Goal: Information Seeking & Learning: Check status

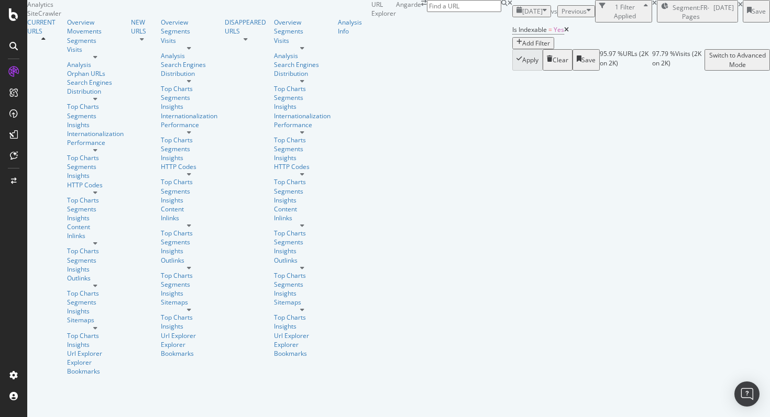
click at [543, 16] on div "button" at bounding box center [545, 11] width 4 height 9
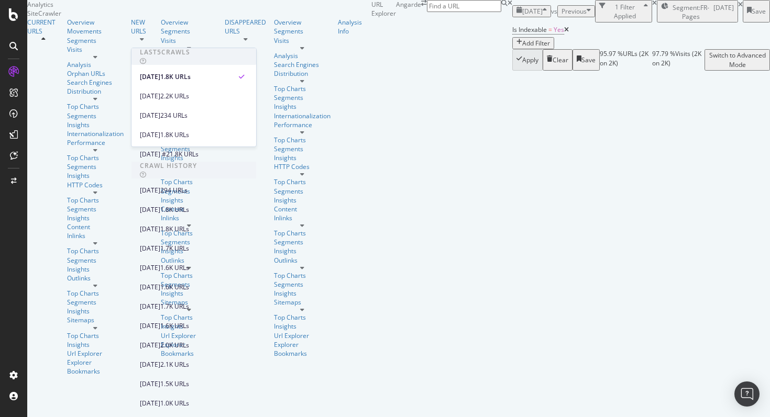
click at [512, 49] on div "Is Indexable = Yes Add Filter" at bounding box center [641, 36] width 258 height 27
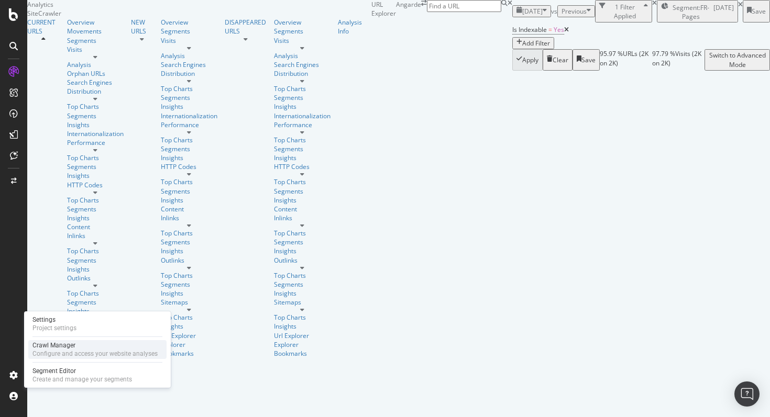
click at [79, 348] on div "Crawl Manager" at bounding box center [94, 345] width 125 height 8
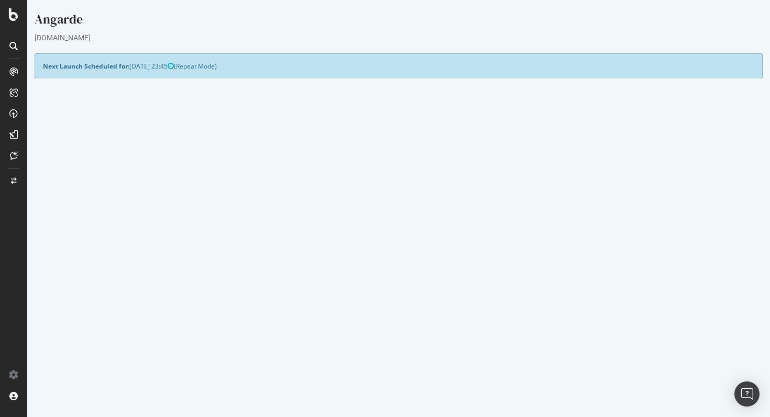
click at [376, 284] on button "Yes! Start Now" at bounding box center [385, 282] width 65 height 17
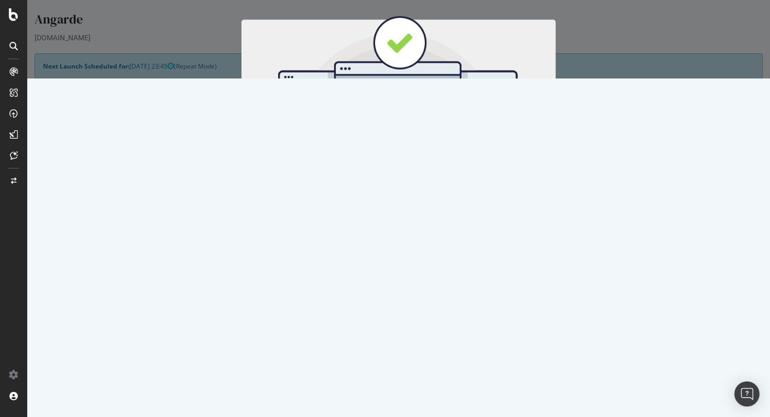
click at [410, 177] on button "Start Now" at bounding box center [418, 174] width 46 height 18
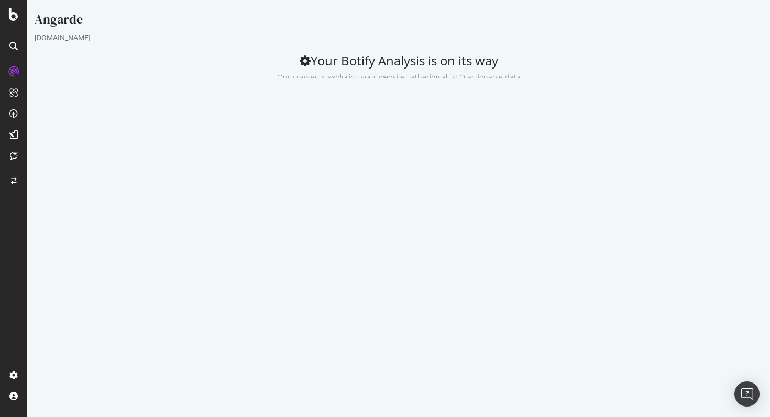
click at [655, 336] on html "Angarde angarde.fr Your Botify Analysis is on its way Our crawler is exploring …" at bounding box center [398, 168] width 743 height 336
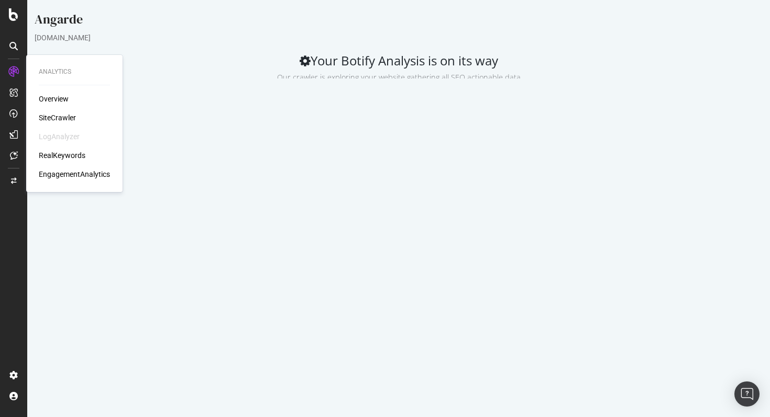
click at [57, 102] on div "Overview" at bounding box center [54, 99] width 30 height 10
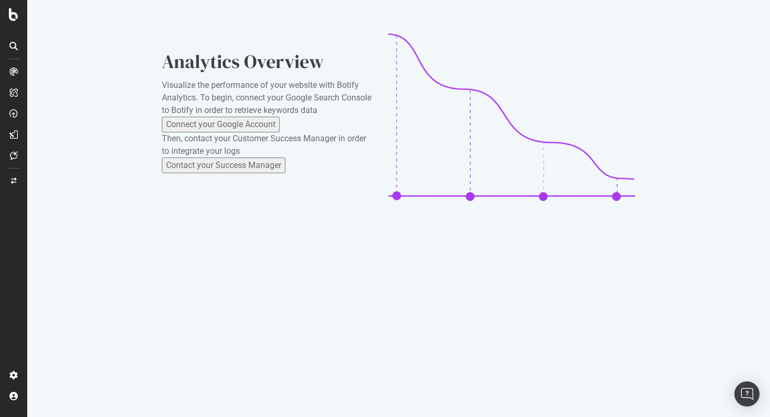
click at [16, 72] on icon at bounding box center [13, 72] width 8 height 8
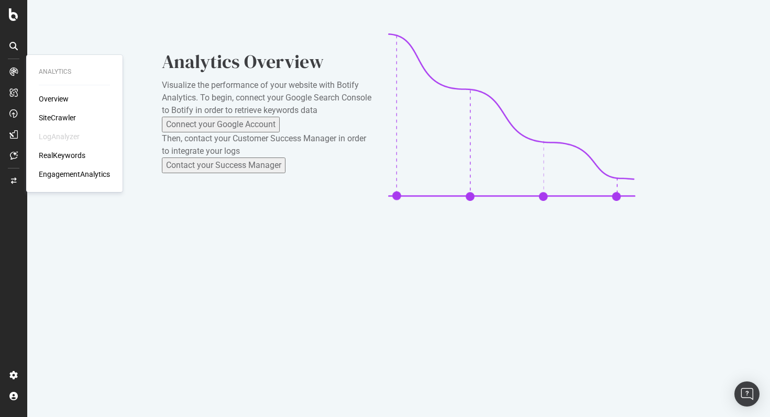
click at [54, 118] on div "SiteCrawler" at bounding box center [57, 118] width 37 height 10
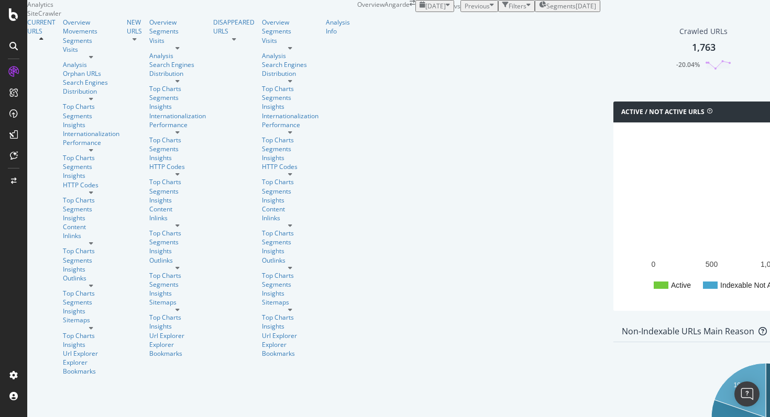
scroll to position [1102, 0]
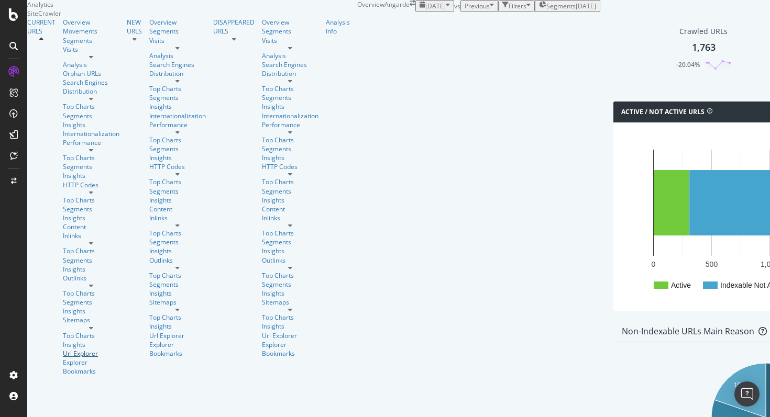
click at [63, 349] on div "Url Explorer" at bounding box center [91, 353] width 57 height 9
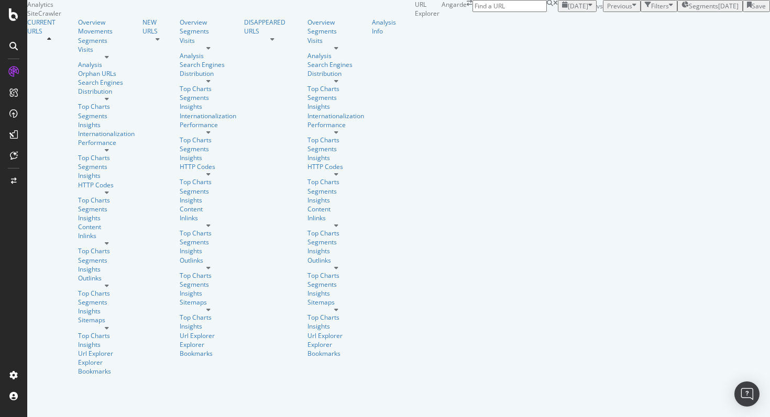
click at [651, 10] on div "Filters" at bounding box center [660, 6] width 18 height 9
click at [568, 23] on div "Add Filter" at bounding box center [582, 18] width 28 height 9
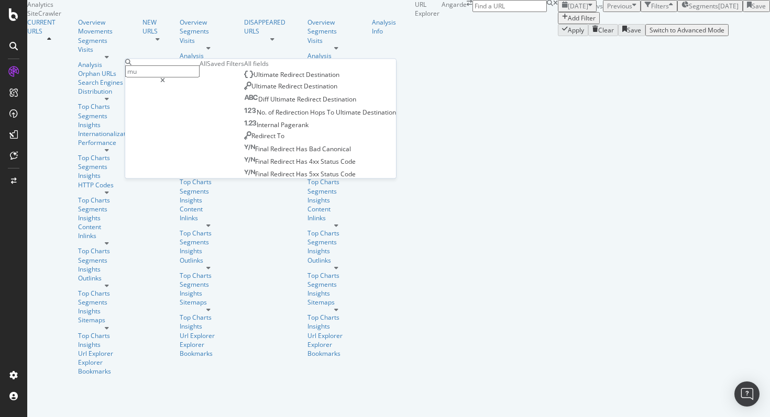
type input "m"
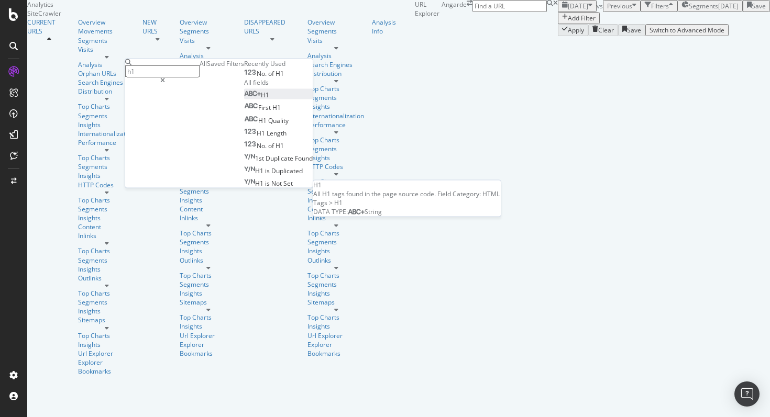
type input "h1"
click at [244, 100] on div "H1" at bounding box center [256, 95] width 25 height 9
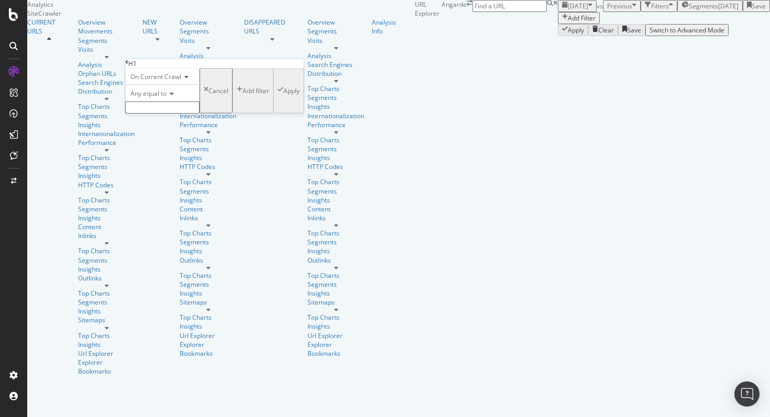
click at [174, 97] on icon at bounding box center [170, 94] width 7 height 6
click at [128, 65] on icon at bounding box center [126, 62] width 3 height 6
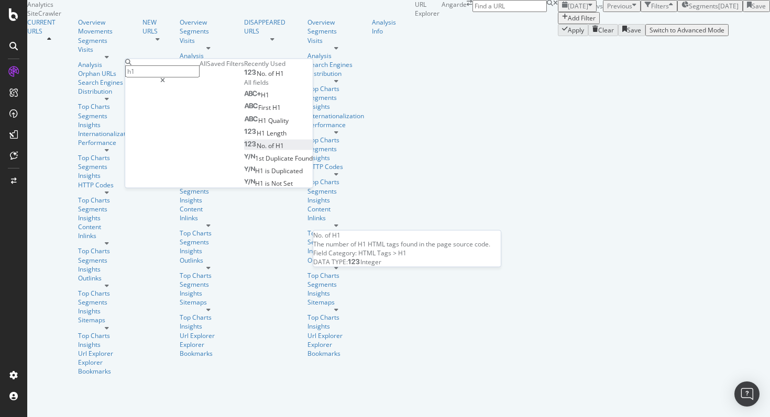
click at [244, 150] on div "No. of H1" at bounding box center [264, 145] width 40 height 9
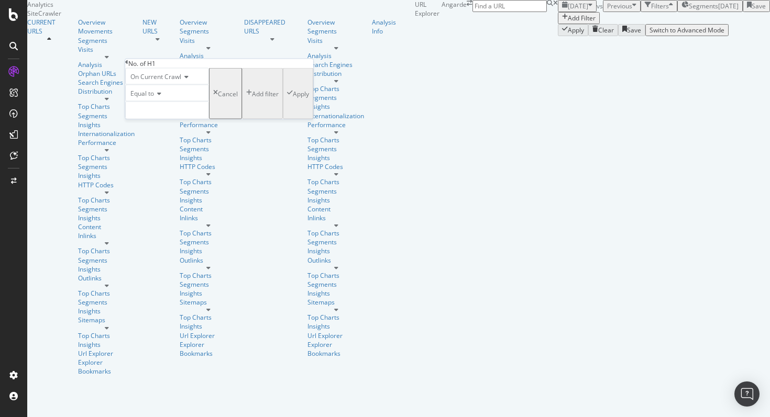
click at [154, 98] on span "Equal to" at bounding box center [142, 93] width 24 height 9
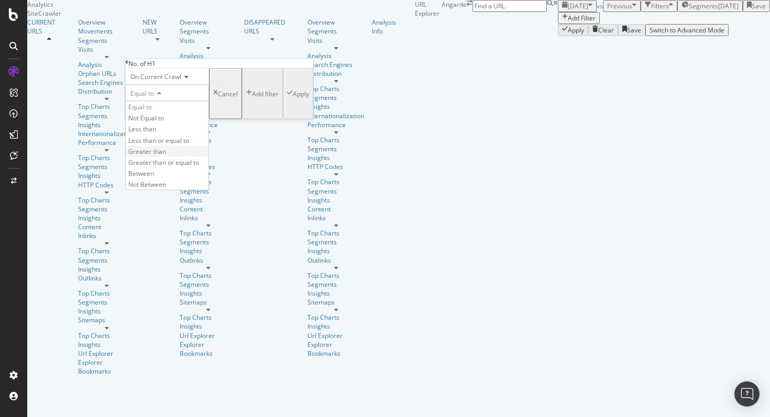
click at [166, 156] on span "Greater than" at bounding box center [147, 151] width 38 height 9
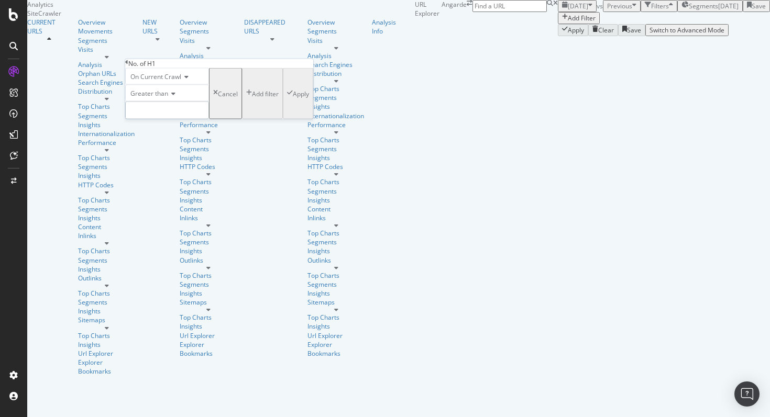
click at [172, 119] on input "number" at bounding box center [167, 111] width 84 height 18
type input "1"
click at [293, 98] on div "Apply" at bounding box center [301, 93] width 16 height 9
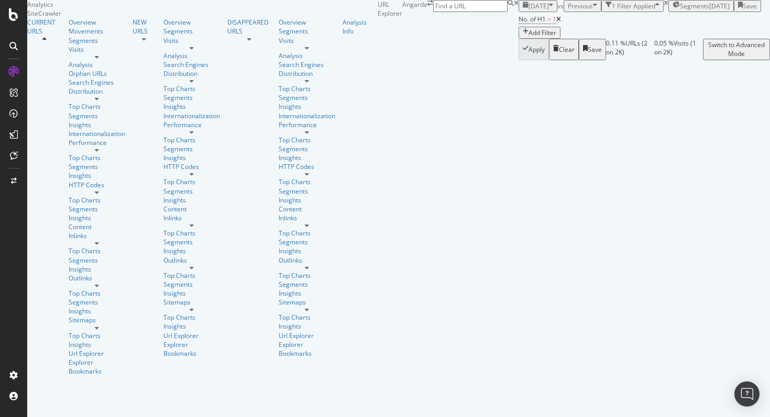
click at [556, 23] on icon at bounding box center [558, 19] width 5 height 6
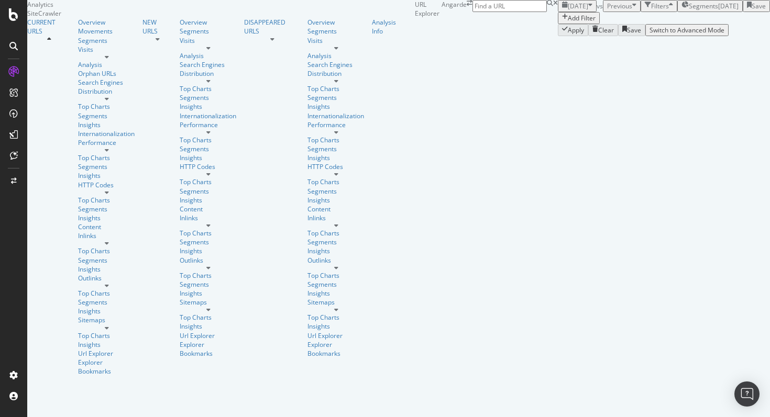
click at [568, 23] on div "Add Filter" at bounding box center [582, 18] width 28 height 9
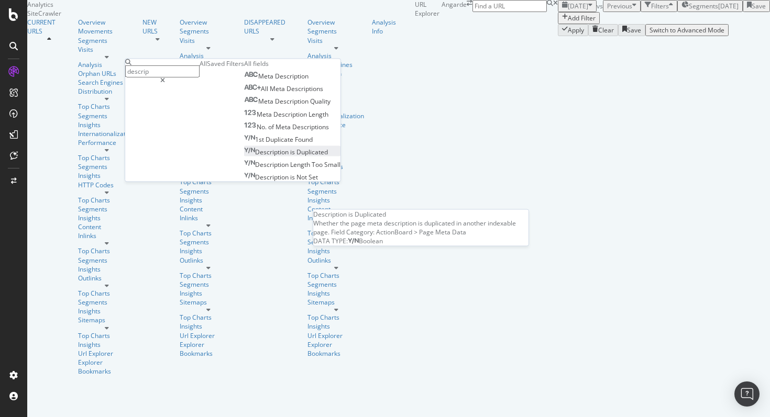
type input "descrip"
click at [296, 156] on span "Duplicated" at bounding box center [311, 151] width 31 height 9
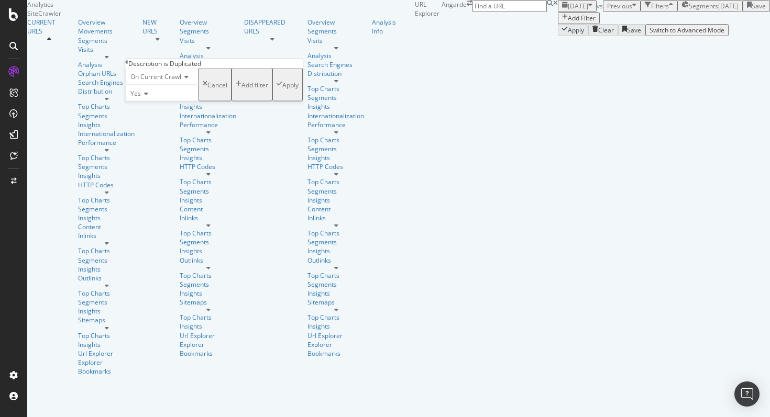
click at [282, 89] on div "Apply" at bounding box center [290, 84] width 16 height 9
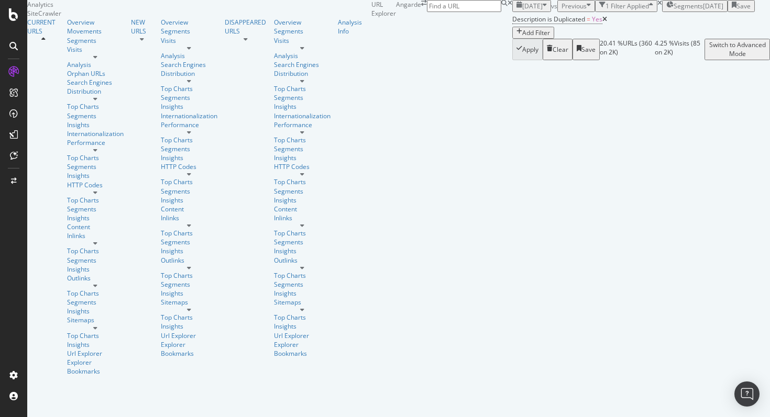
scroll to position [257, 0]
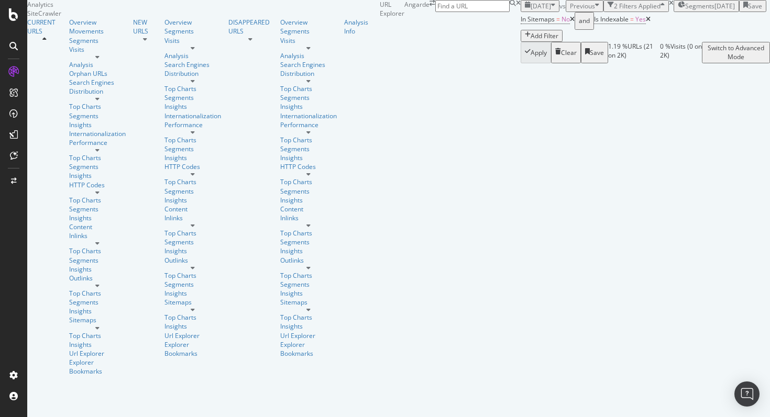
scroll to position [908, 0]
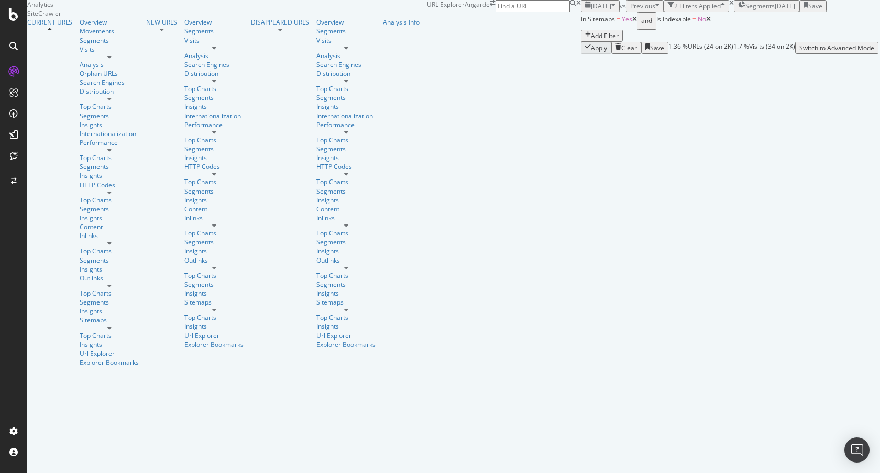
click at [5, 473] on icon "close toast" at bounding box center [2, 477] width 5 height 9
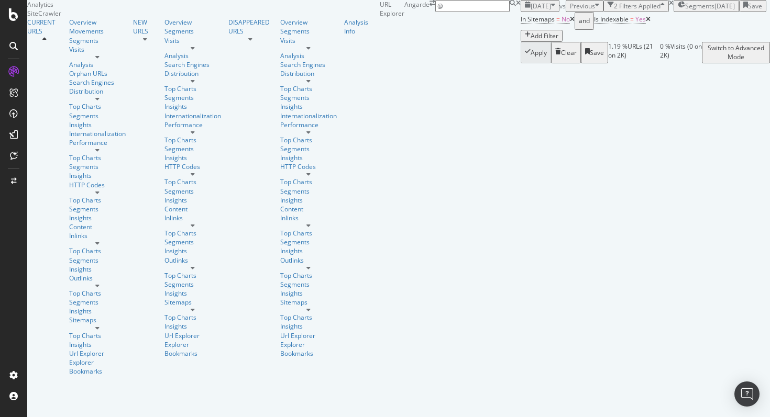
type input "@"
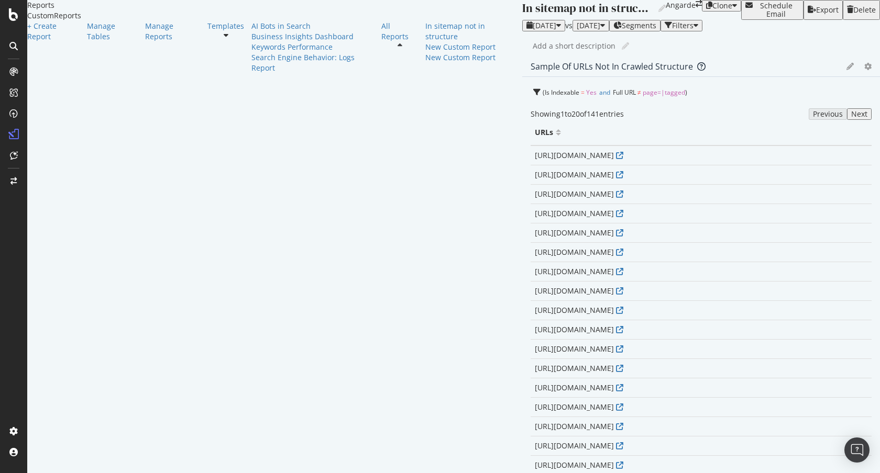
click at [533, 30] on span "[DATE]" at bounding box center [545, 25] width 24 height 10
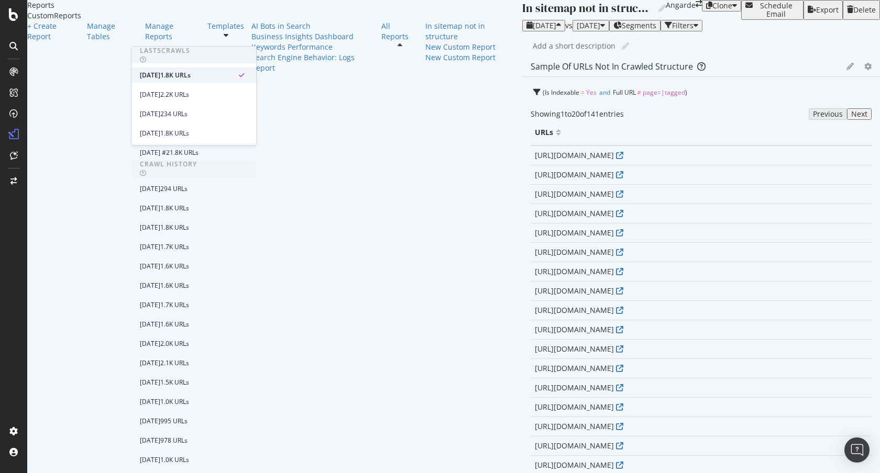
click at [160, 75] on div "[DATE]" at bounding box center [150, 75] width 20 height 9
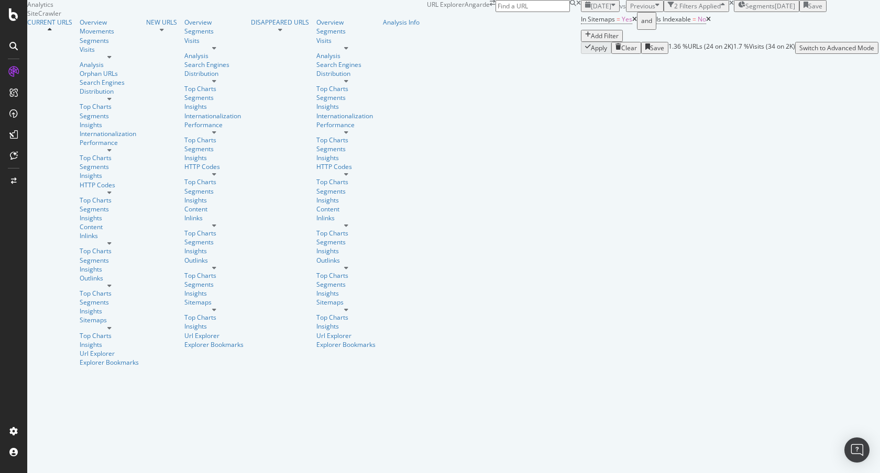
click at [585, 10] on div "[DATE]" at bounding box center [600, 6] width 30 height 9
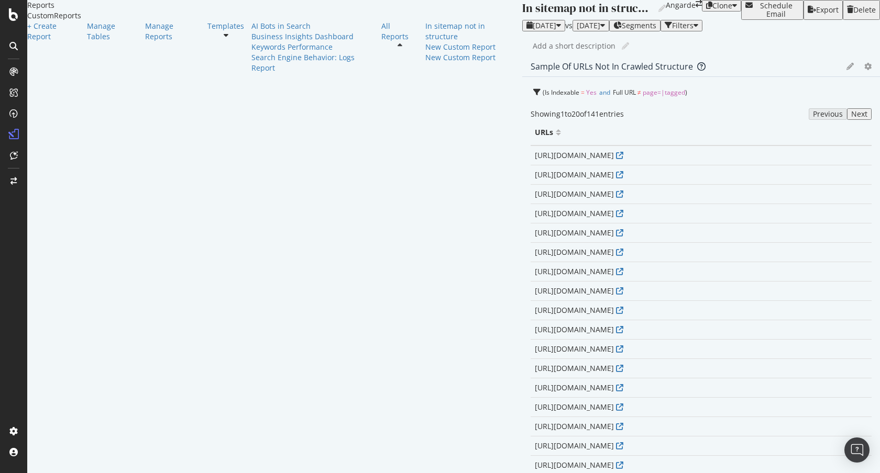
click at [533, 30] on span "[DATE]" at bounding box center [545, 25] width 24 height 10
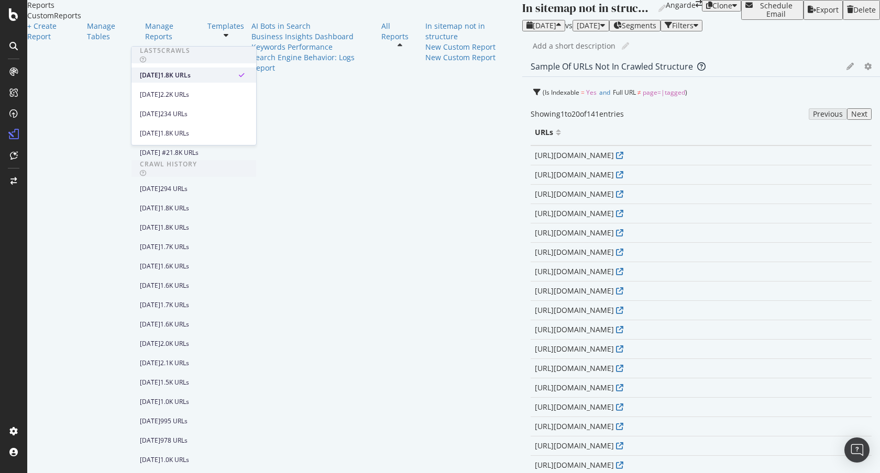
click at [160, 72] on div "[DATE]" at bounding box center [150, 75] width 20 height 9
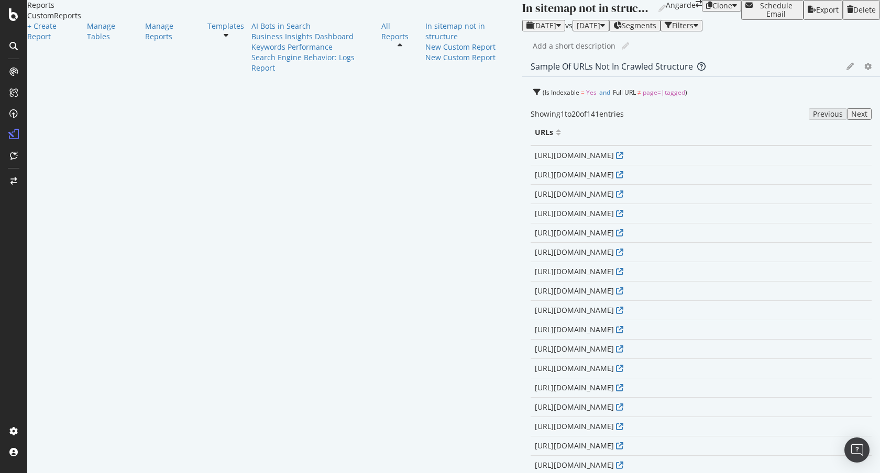
click at [526, 30] on div "[DATE]" at bounding box center [543, 25] width 35 height 8
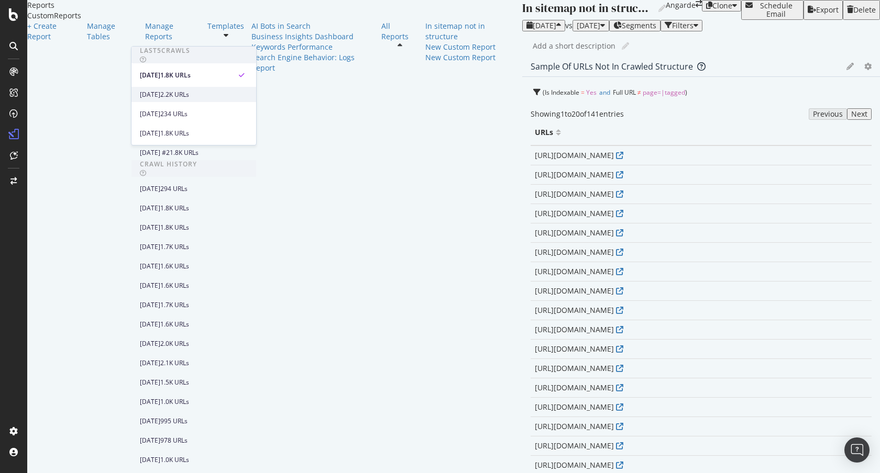
click at [160, 97] on div "2025 Aug. 3rd" at bounding box center [150, 94] width 20 height 9
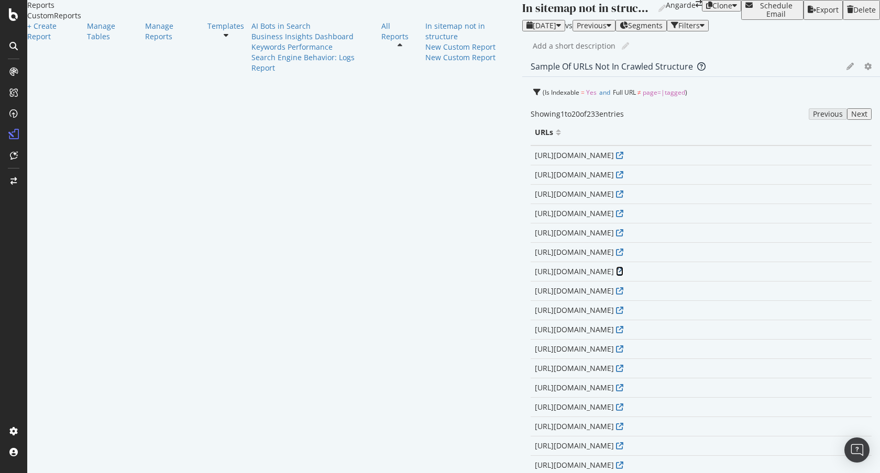
click at [616, 275] on icon at bounding box center [619, 271] width 7 height 7
click at [616, 423] on icon at bounding box center [619, 426] width 7 height 7
